Goal: Task Accomplishment & Management: Use online tool/utility

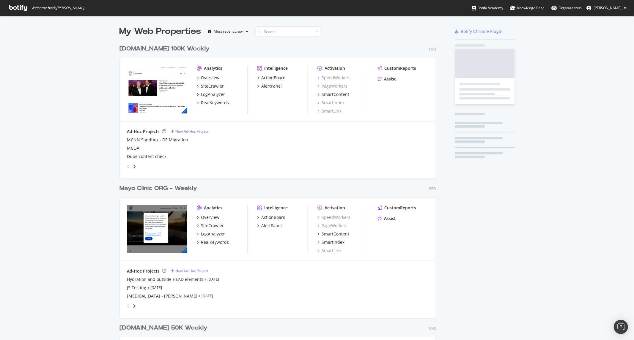
scroll to position [845, 316]
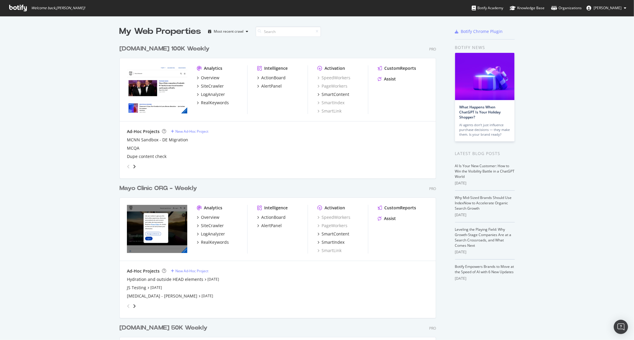
click at [222, 203] on div "Analytics Overview SiteCrawler LogAnalyzer RealKeywords Intelligence ActionBoar…" at bounding box center [278, 229] width 316 height 63
click at [201, 244] on div "RealKeywords" at bounding box center [215, 243] width 28 height 6
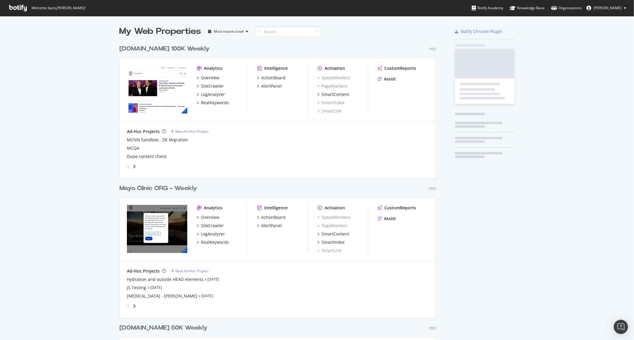
scroll to position [335, 624]
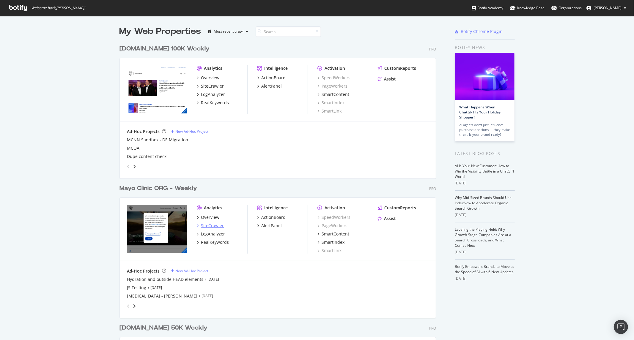
click at [207, 227] on div "SiteCrawler" at bounding box center [212, 226] width 23 height 6
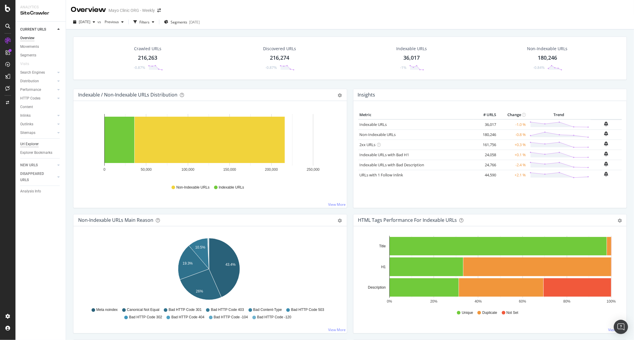
click at [30, 143] on div "Url Explorer" at bounding box center [29, 144] width 18 height 6
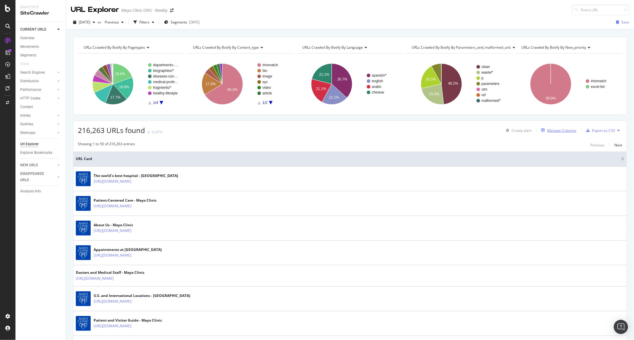
click at [547, 131] on div "Manage Columns" at bounding box center [561, 130] width 29 height 5
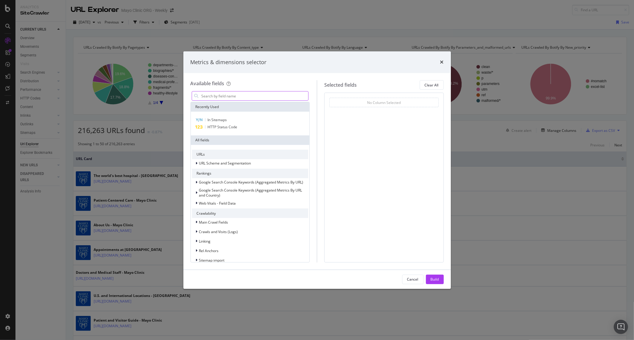
click at [275, 96] on input "modal" at bounding box center [255, 96] width 108 height 9
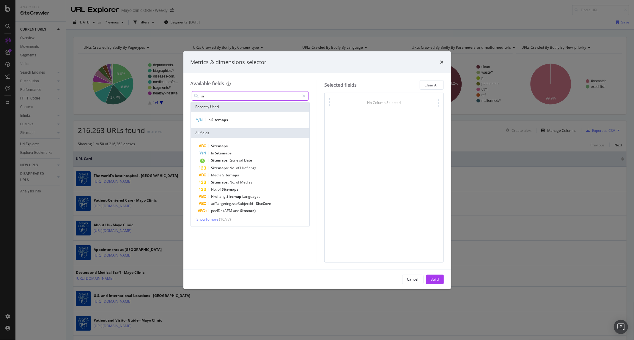
type input "s"
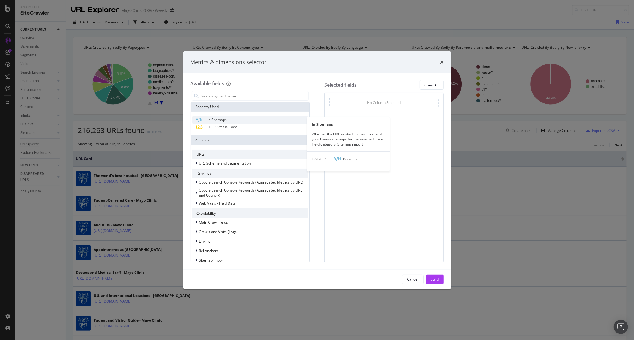
click at [245, 120] on div "In Sitemaps" at bounding box center [250, 120] width 117 height 7
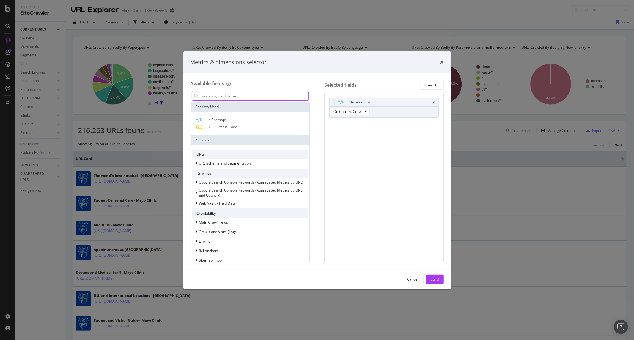
click at [248, 92] on input "modal" at bounding box center [255, 96] width 108 height 9
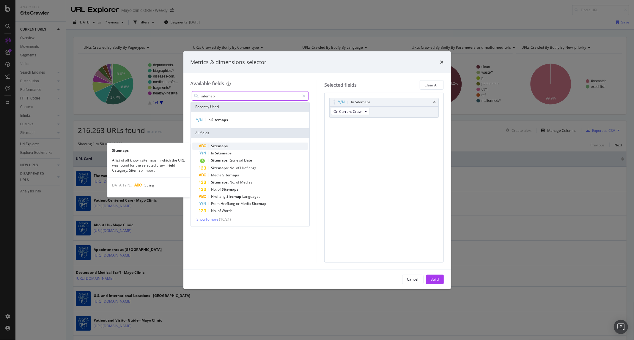
type input "sitemap"
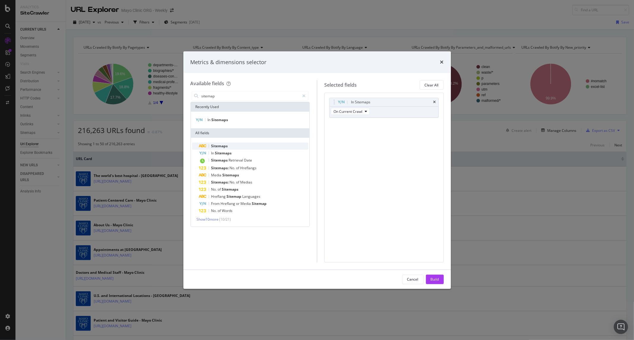
click at [230, 145] on div "Sitemaps" at bounding box center [253, 146] width 109 height 7
click at [375, 132] on span "Sitemaps" at bounding box center [381, 133] width 15 height 5
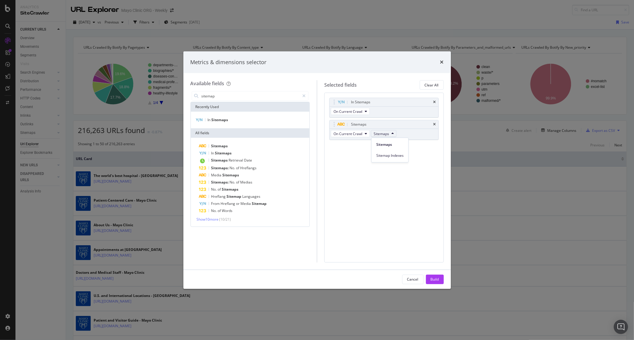
click at [357, 157] on div "In Sitemaps On Current Crawl Sitemaps On Current Crawl Sitemaps You can use thi…" at bounding box center [384, 178] width 120 height 170
click at [352, 134] on span "On Current Crawl" at bounding box center [348, 133] width 29 height 5
click at [344, 180] on div "In Sitemaps On Current Crawl Sitemaps On Current Crawl Sitemaps You can use thi…" at bounding box center [384, 178] width 120 height 170
click at [219, 221] on span "Show 10 more" at bounding box center [208, 219] width 22 height 5
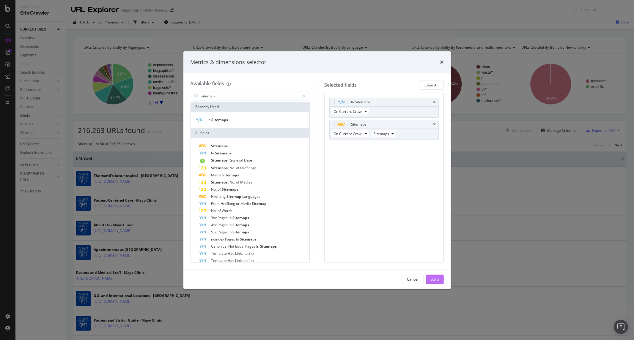
click at [433, 276] on div "Build" at bounding box center [435, 279] width 8 height 9
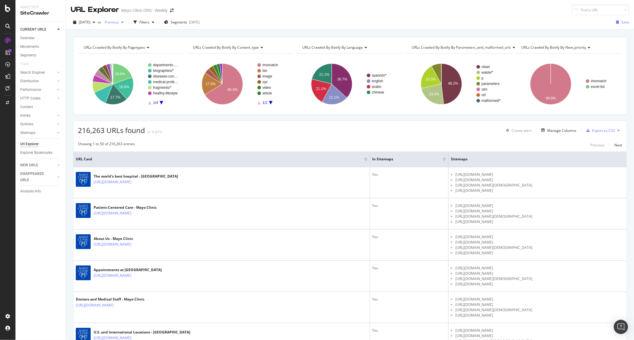
click at [121, 26] on div "Previous" at bounding box center [114, 22] width 24 height 9
click at [150, 20] on div "Filters" at bounding box center [144, 22] width 10 height 5
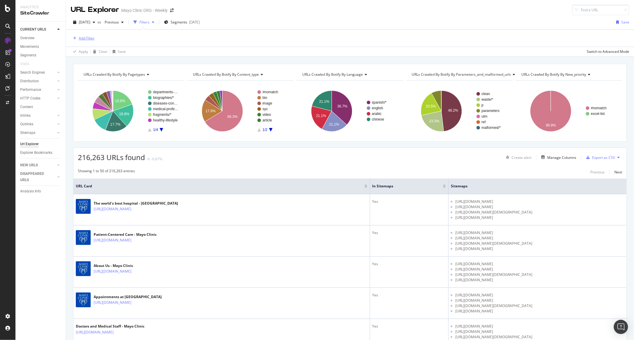
click at [89, 40] on div "Add Filter" at bounding box center [87, 38] width 16 height 5
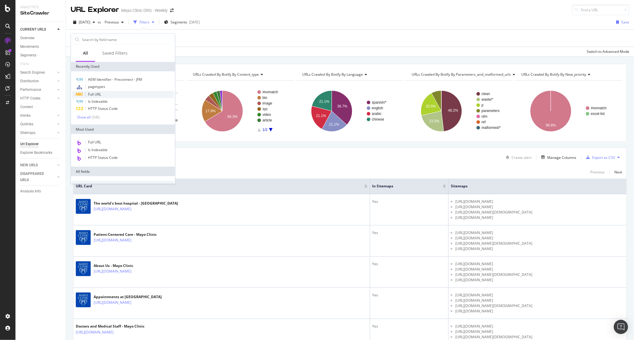
click at [114, 93] on div "Full URL" at bounding box center [123, 94] width 102 height 7
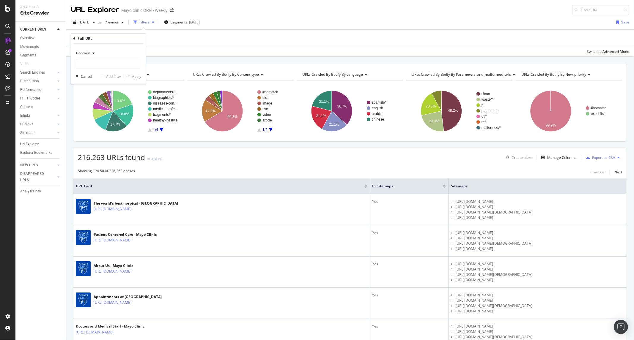
click at [93, 53] on icon at bounding box center [93, 53] width 4 height 4
click at [112, 127] on div "Matches regex" at bounding box center [109, 127] width 64 height 8
click at [117, 58] on div "Matches regex" at bounding box center [108, 58] width 65 height 20
click at [117, 63] on input "text" at bounding box center [108, 64] width 65 height 10
paste input "\/[Ff][Aa][Qq]-"
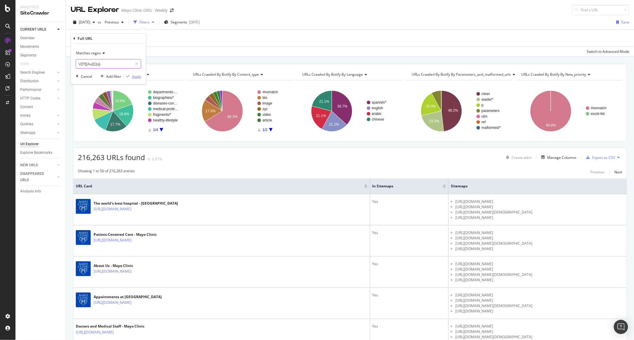
type input "\/[Ff][Aa][Qq]-"
click at [135, 76] on div "Apply" at bounding box center [136, 76] width 9 height 5
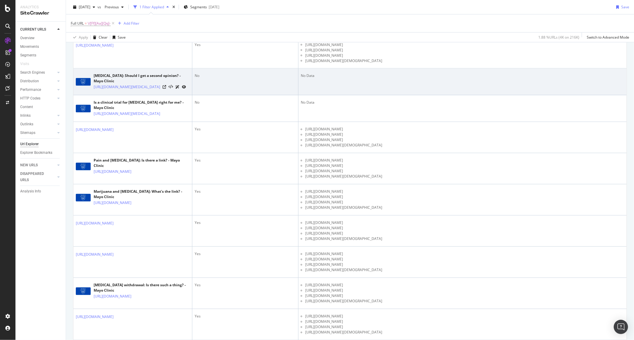
scroll to position [925, 0]
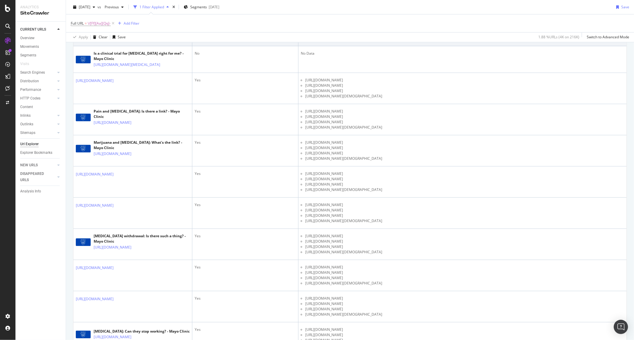
click at [166, 40] on icon at bounding box center [165, 39] width 4 height 4
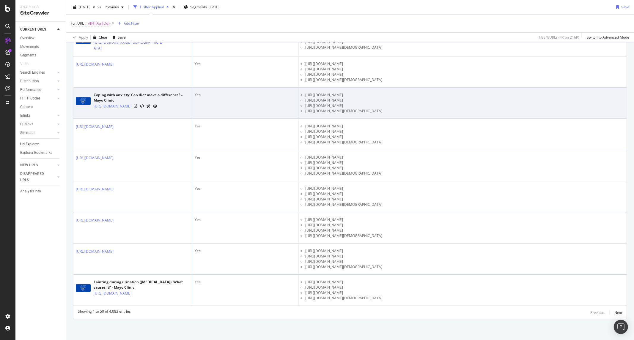
scroll to position [1617, 0]
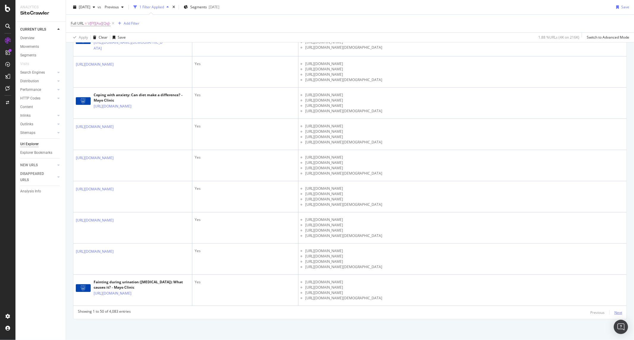
click at [614, 312] on div "Next" at bounding box center [618, 312] width 8 height 5
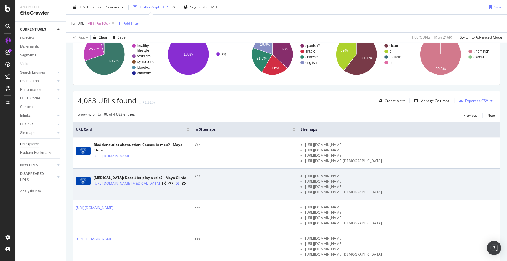
scroll to position [26, 0]
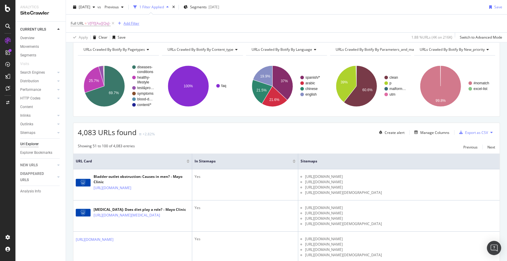
click at [133, 21] on div "Add Filter" at bounding box center [128, 23] width 24 height 7
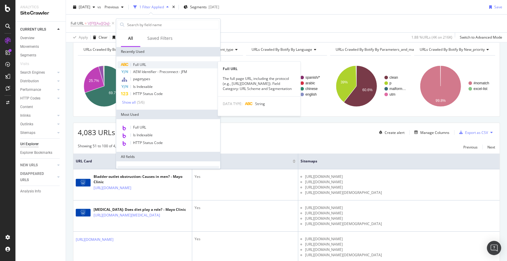
click at [145, 63] on span "Full URL" at bounding box center [139, 64] width 13 height 5
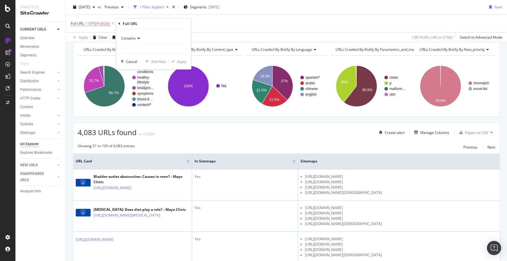
click at [133, 40] on span "Contains" at bounding box center [128, 38] width 15 height 5
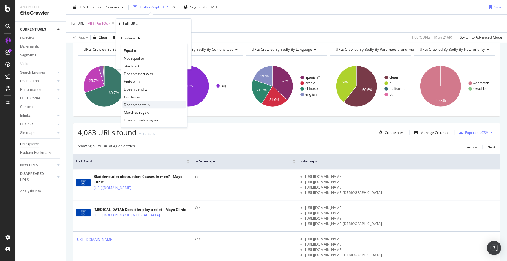
click at [143, 106] on span "Doesn't contain" at bounding box center [137, 104] width 26 height 5
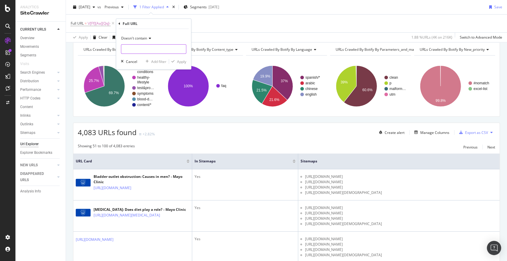
click at [137, 51] on input "text" at bounding box center [153, 49] width 65 height 10
type input "?p=1"
click at [186, 63] on div "Apply" at bounding box center [181, 61] width 9 height 5
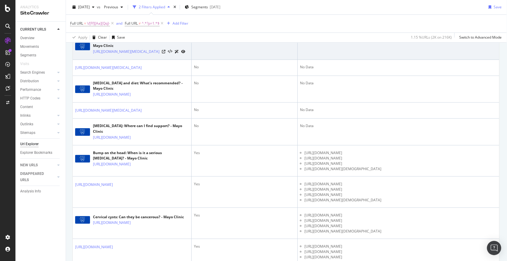
scroll to position [628, 2]
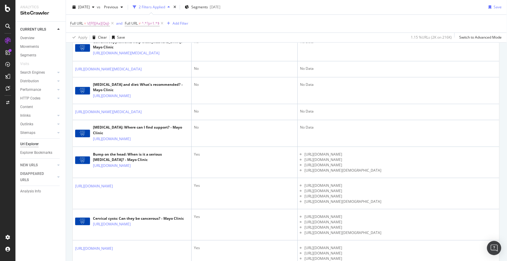
click at [139, 13] on div "[URL][DOMAIN_NAME]" at bounding box center [107, 10] width 64 height 6
click at [119, 12] on icon at bounding box center [117, 11] width 4 height 4
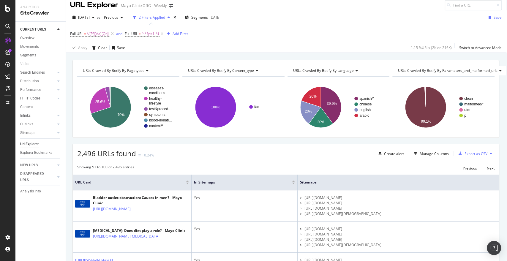
scroll to position [0, 2]
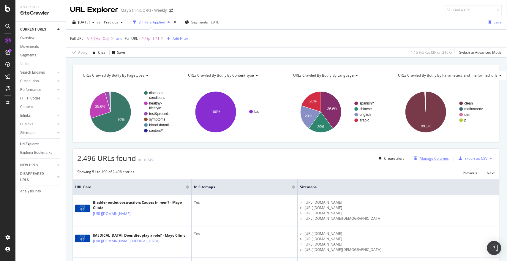
click at [422, 159] on div "Manage Columns" at bounding box center [434, 158] width 29 height 5
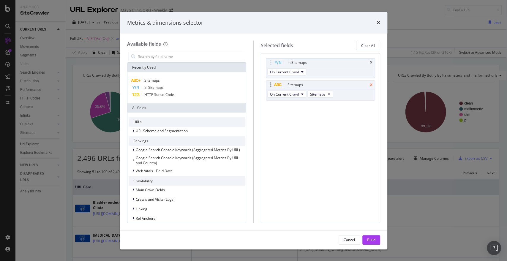
click at [372, 86] on icon "times" at bounding box center [371, 85] width 3 height 4
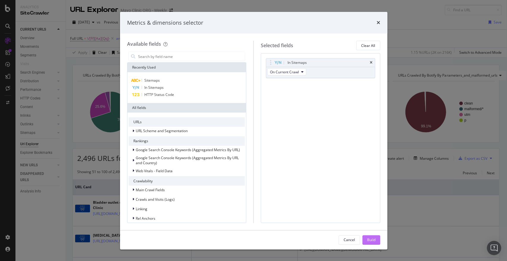
click at [372, 238] on div "Build" at bounding box center [371, 240] width 8 height 5
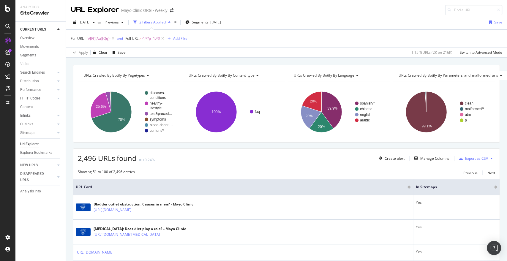
click at [185, 42] on div "Full URL = \/[Ff][Aa][Qq]- and Full URL ≠ ^.*?p=1.*$ Add Filter" at bounding box center [130, 38] width 118 height 8
click at [183, 39] on div "Add Filter" at bounding box center [181, 38] width 16 height 5
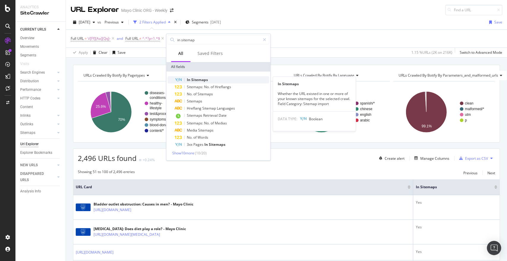
type input "in sitemap"
click at [224, 80] on div "In Sitemaps" at bounding box center [222, 79] width 95 height 7
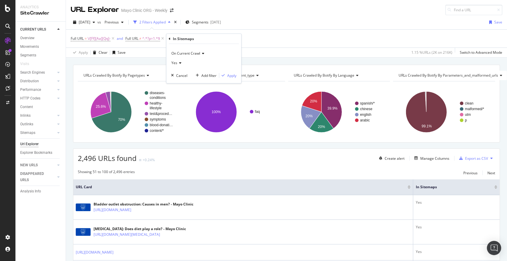
click at [176, 64] on span "Yes" at bounding box center [175, 62] width 6 height 5
click at [181, 83] on div "No" at bounding box center [205, 83] width 64 height 8
click at [235, 77] on div "Apply" at bounding box center [231, 75] width 9 height 5
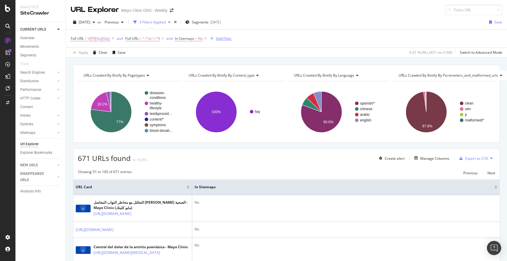
click at [221, 41] on div "Add Filter" at bounding box center [220, 38] width 24 height 7
click at [292, 10] on div "URL Explorer Mayo Clinic ORG - Weekly" at bounding box center [286, 7] width 441 height 15
click at [230, 37] on div "Add Filter" at bounding box center [224, 38] width 16 height 5
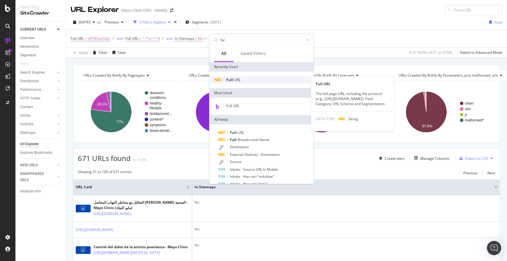
type input "ful"
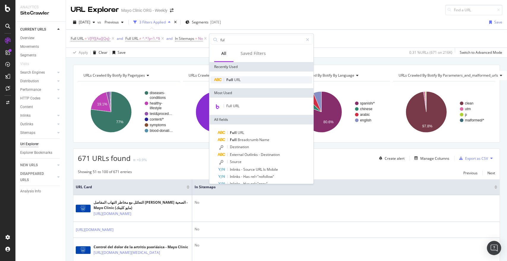
click at [245, 80] on div "Full URL" at bounding box center [262, 79] width 102 height 7
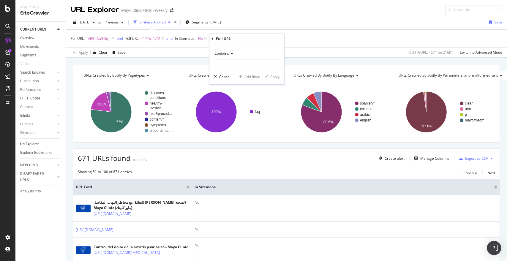
click at [228, 53] on span "Contains" at bounding box center [222, 53] width 15 height 5
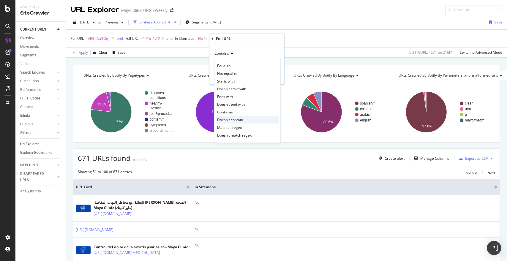
click at [230, 118] on span "Doesn't contain" at bounding box center [230, 119] width 26 height 5
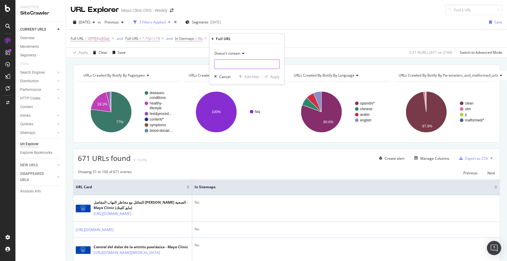
click at [238, 64] on input "text" at bounding box center [247, 64] width 65 height 10
type input "/es-es/"
click at [269, 79] on div "Apply" at bounding box center [271, 76] width 17 height 5
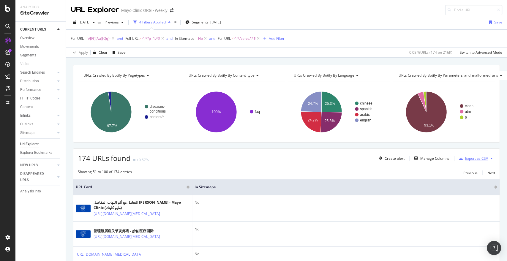
click at [471, 154] on div "Export as CSV" at bounding box center [472, 158] width 31 height 9
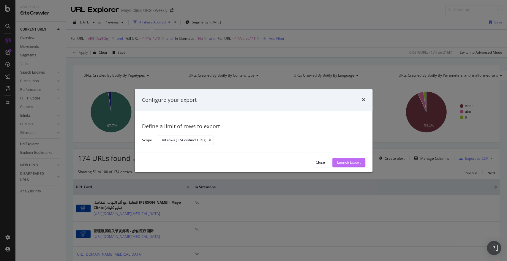
click at [342, 162] on div "Launch Export" at bounding box center [348, 162] width 23 height 5
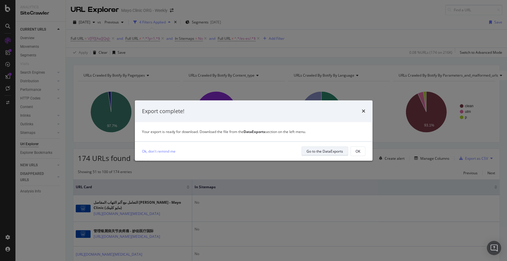
click at [324, 151] on div "Go to the DataExports" at bounding box center [325, 151] width 37 height 5
